Goal: Find specific page/section: Find specific page/section

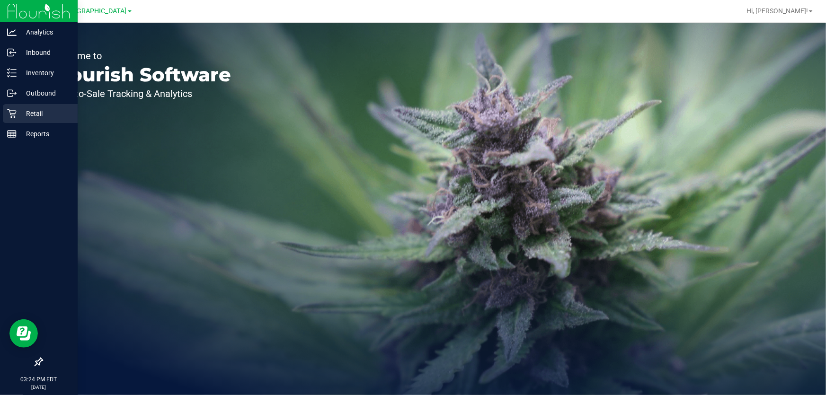
click at [18, 117] on p "Retail" at bounding box center [45, 113] width 57 height 11
click at [33, 111] on p "Retail" at bounding box center [45, 113] width 57 height 11
